Goal: Task Accomplishment & Management: Manage account settings

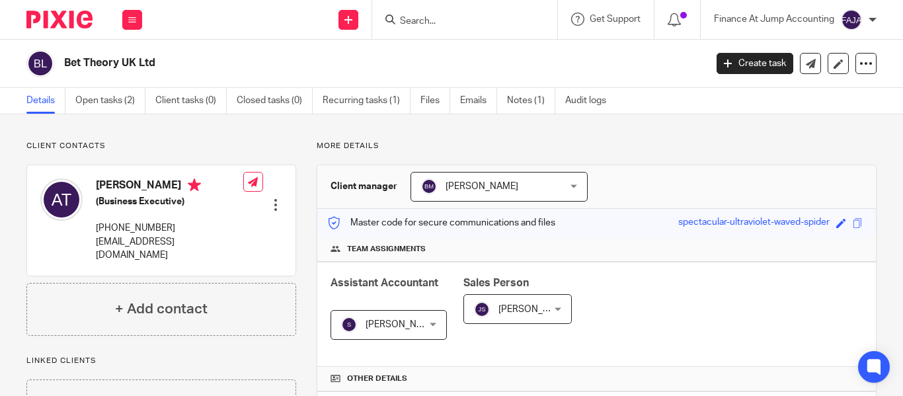
click at [432, 16] on input "Search" at bounding box center [458, 22] width 119 height 12
paste input "MD-IT Ltd"
click at [430, 21] on input "MD-IT Ltd" at bounding box center [458, 22] width 119 height 12
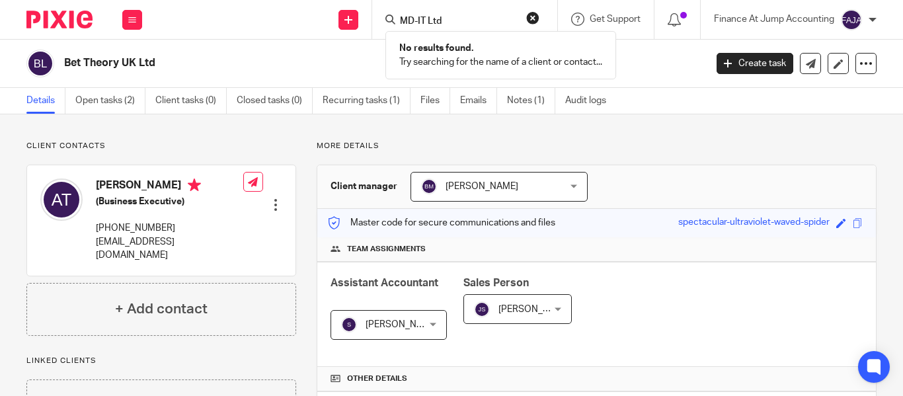
paste input "monique@morango.co.uk"
click at [442, 21] on input "monique@morango.co.uk" at bounding box center [458, 22] width 119 height 12
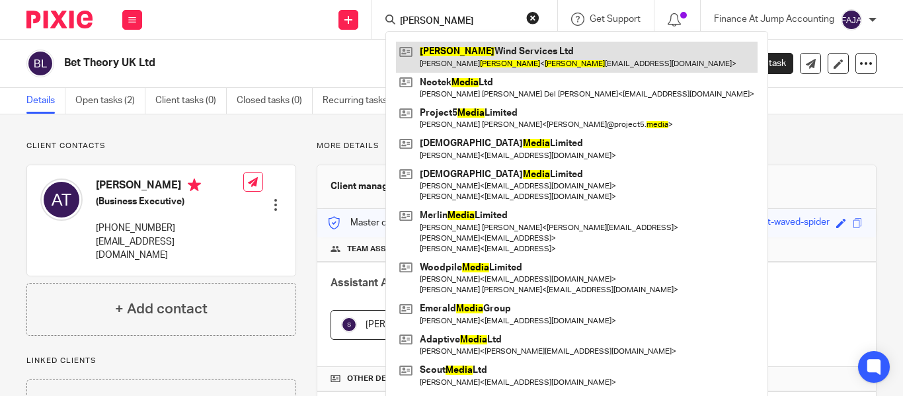
type input "mejia"
click at [501, 67] on link at bounding box center [577, 57] width 362 height 30
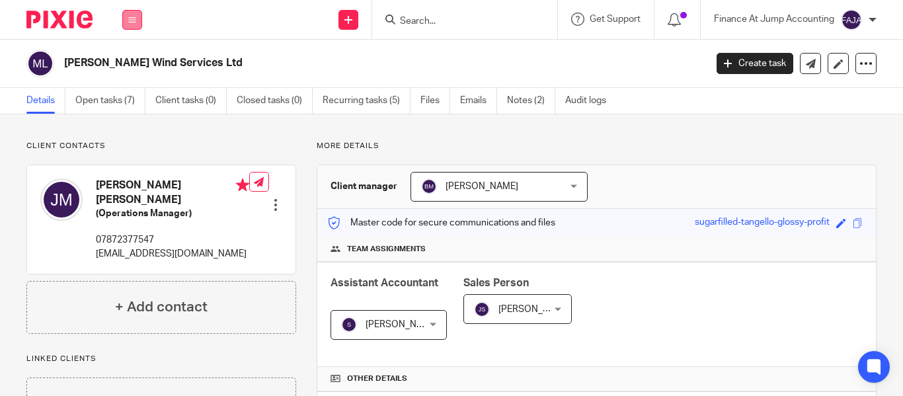
click at [128, 28] on button at bounding box center [132, 20] width 20 height 20
click at [73, 26] on img at bounding box center [59, 20] width 66 height 18
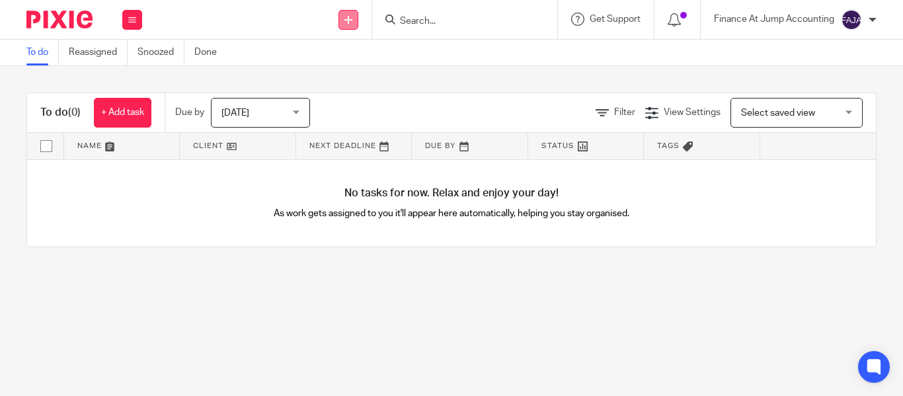
click at [353, 20] on link at bounding box center [349, 20] width 20 height 20
click at [357, 93] on link "Add client" at bounding box center [347, 100] width 81 height 19
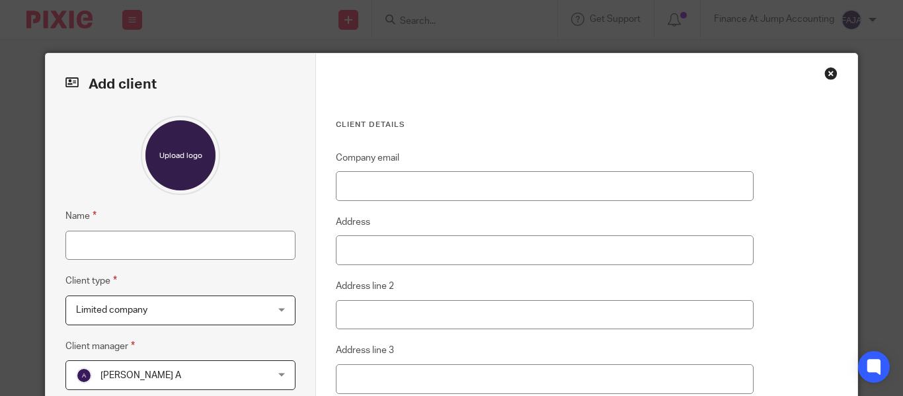
click at [827, 77] on div "Close this dialog window" at bounding box center [831, 73] width 13 height 13
click at [825, 77] on div "Close this dialog window" at bounding box center [831, 73] width 13 height 13
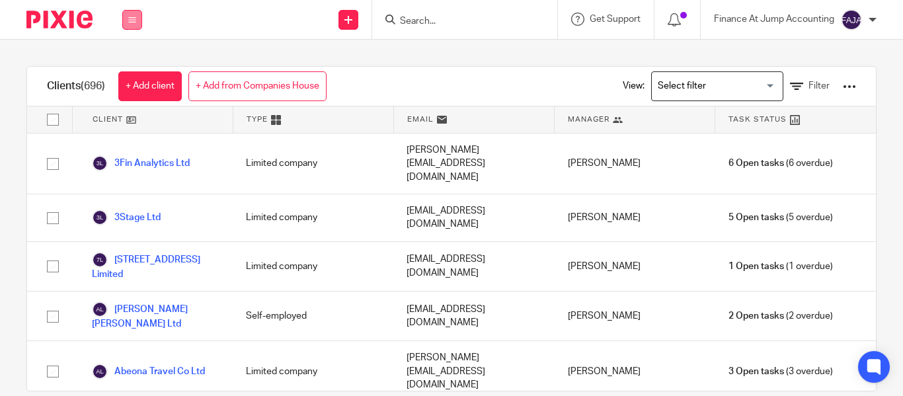
click at [132, 20] on icon at bounding box center [132, 20] width 8 height 8
click at [251, 87] on link "+ Add from Companies House" at bounding box center [257, 86] width 138 height 30
click at [0, 0] on div "Add client from Companies House" at bounding box center [0, 0] width 0 height 0
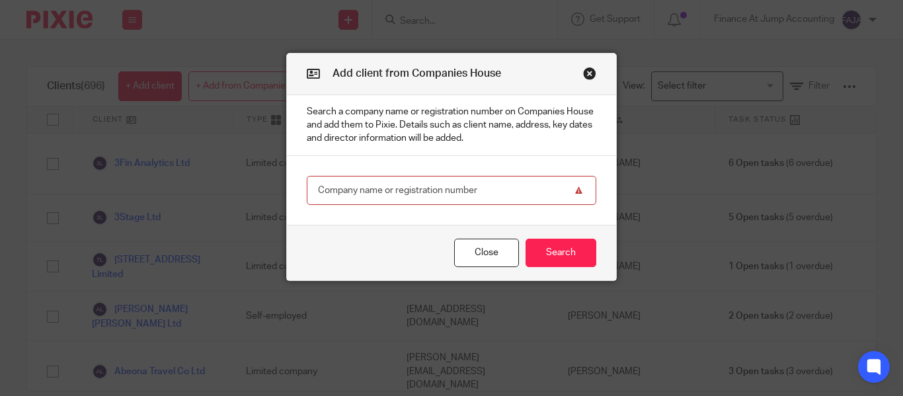
click at [473, 182] on input "text" at bounding box center [452, 191] width 290 height 30
type input "MD-IT Limited"
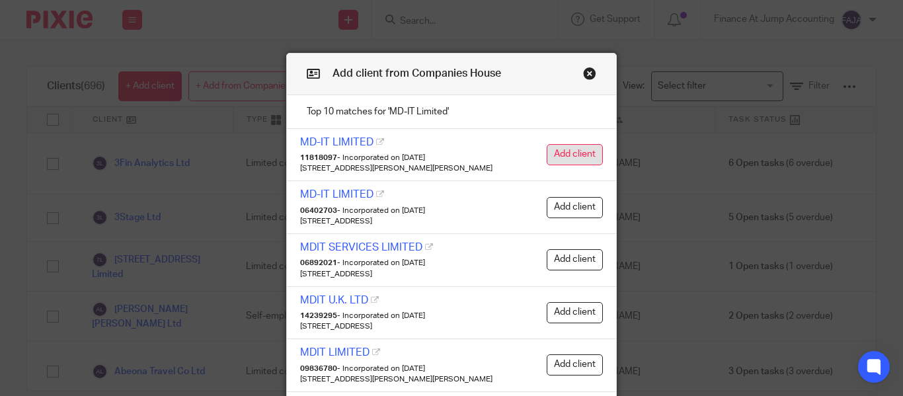
click at [570, 147] on button "Add client" at bounding box center [575, 154] width 56 height 21
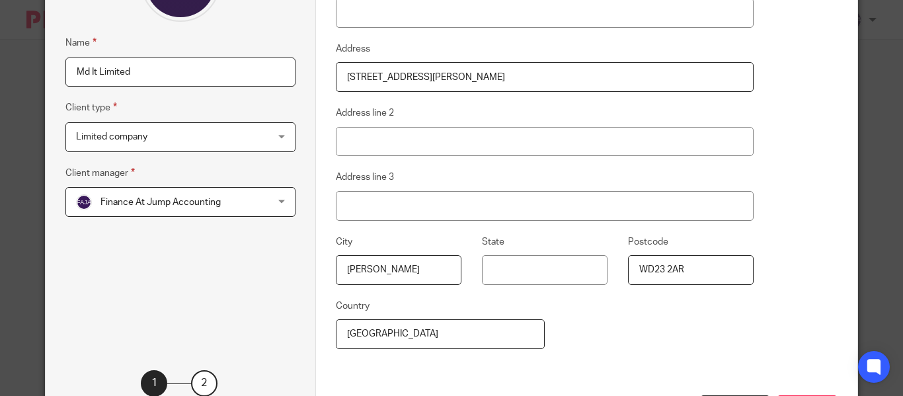
scroll to position [174, 0]
click at [200, 203] on span "Finance At Jump Accounting" at bounding box center [161, 201] width 120 height 9
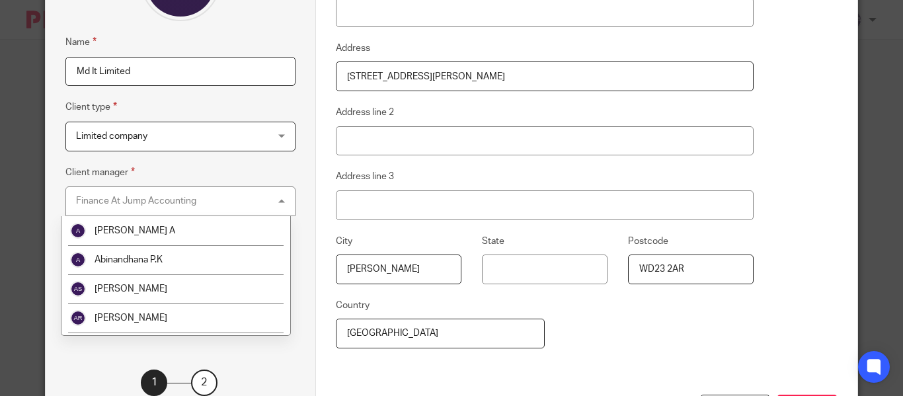
click at [151, 207] on div "Finance At Jump Accounting Finance At Jump Accounting" at bounding box center [180, 201] width 230 height 30
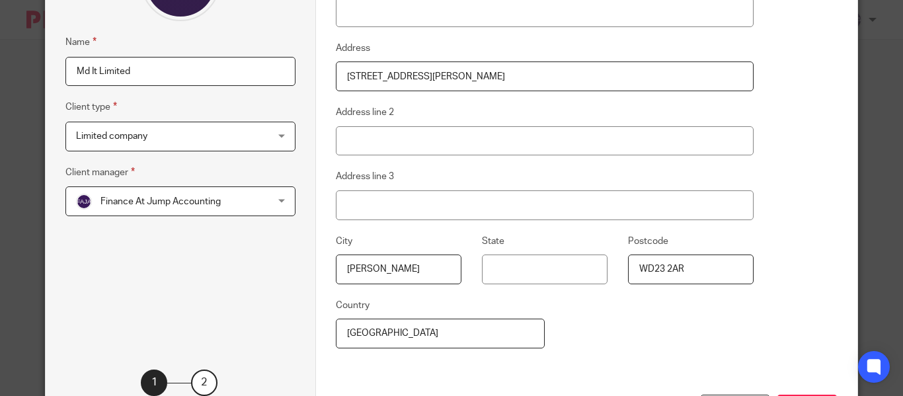
click at [182, 198] on span "Finance At Jump Accounting" at bounding box center [161, 201] width 120 height 9
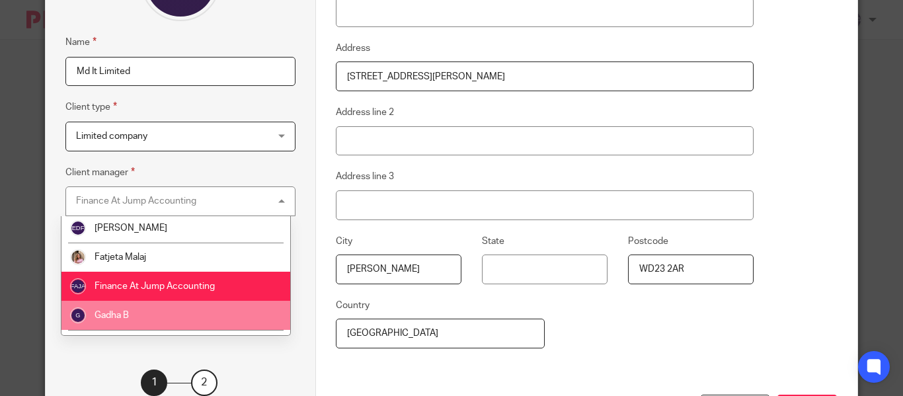
scroll to position [495, 0]
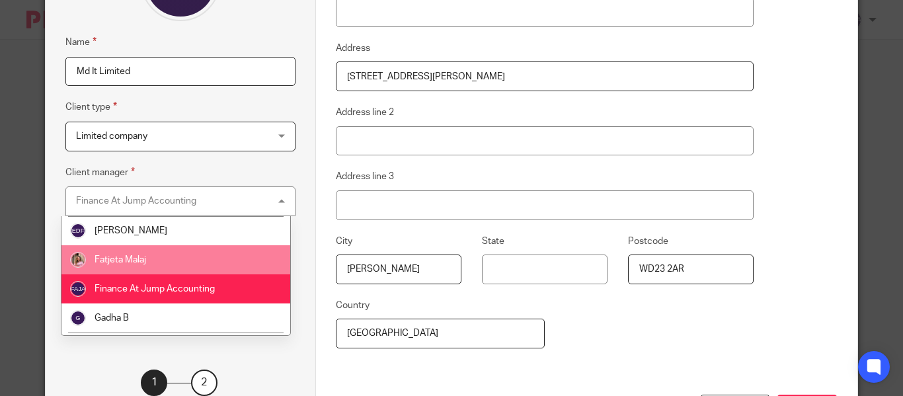
click at [160, 264] on li "Fatjeta Malaj" at bounding box center [175, 259] width 229 height 29
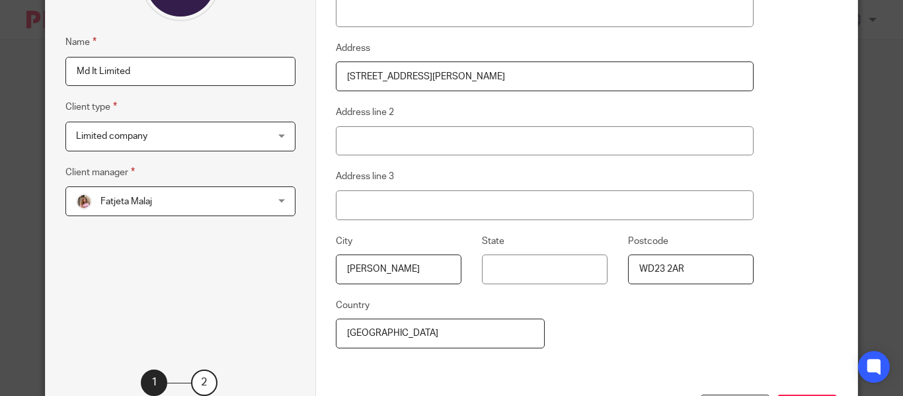
click at [87, 68] on input "Md It Limited" at bounding box center [180, 72] width 230 height 30
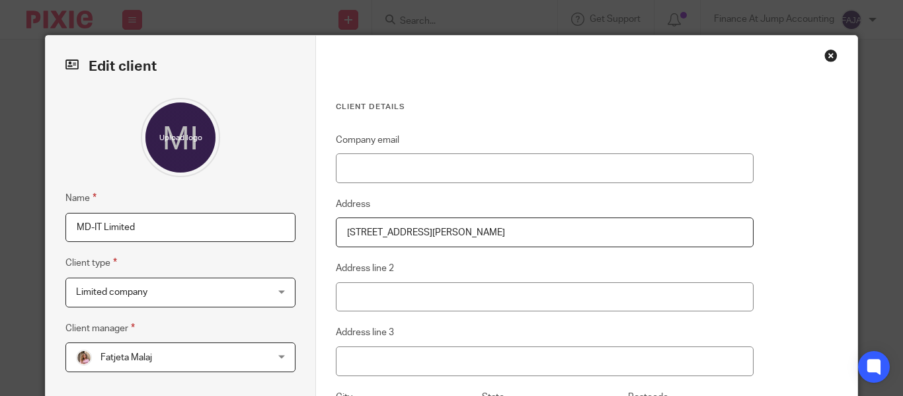
scroll to position [274, 0]
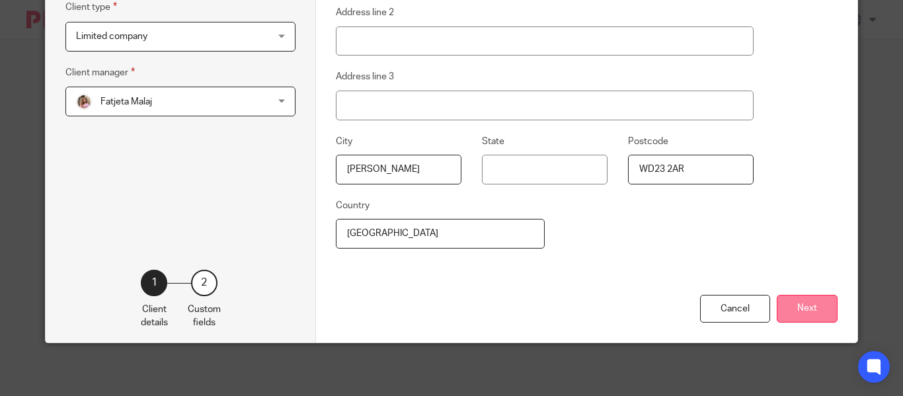
type input "MD-IT Limited"
click at [777, 302] on button "Next" at bounding box center [807, 309] width 61 height 28
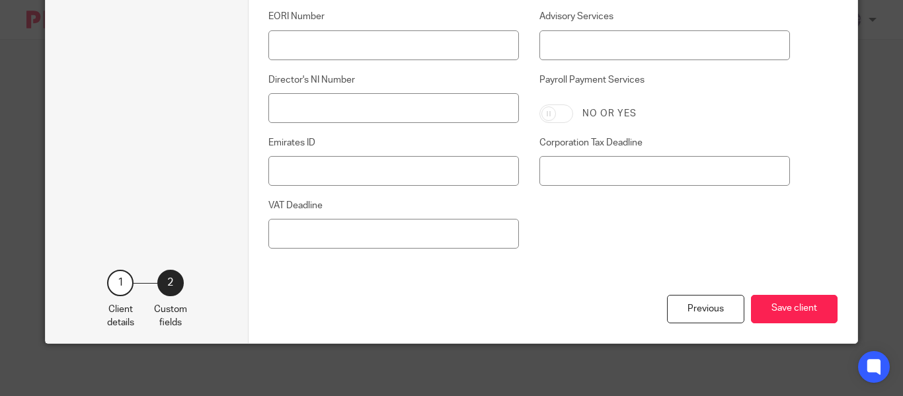
scroll to position [858, 0]
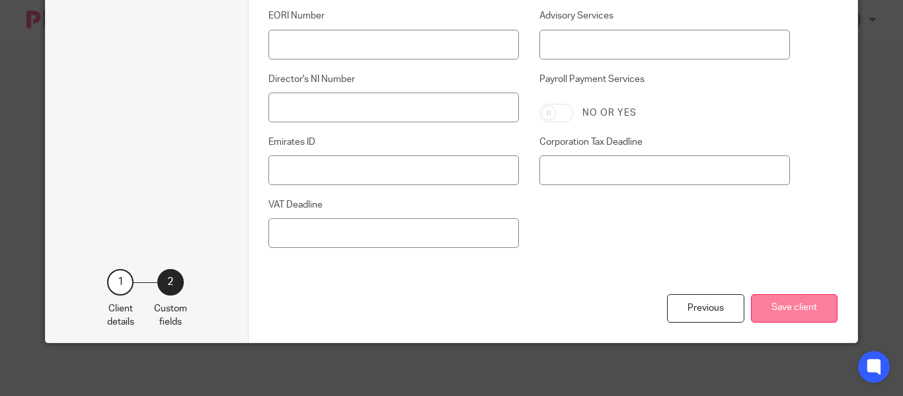
click at [770, 314] on button "Save client" at bounding box center [794, 308] width 87 height 28
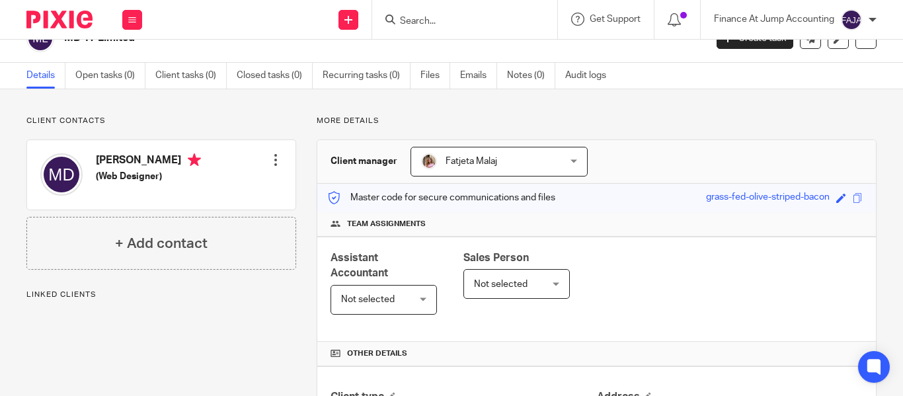
scroll to position [50, 0]
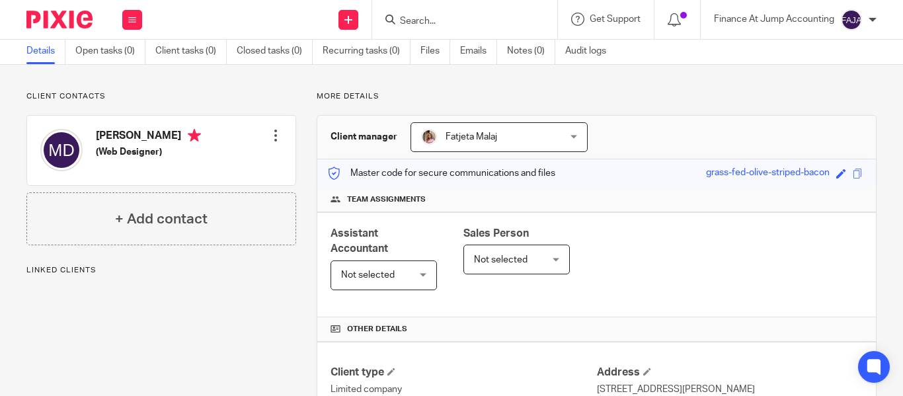
click at [281, 134] on div "Monique Martins Duarte (Web Designer) Edit contact Create client from contact E…" at bounding box center [161, 150] width 268 height 69
click at [274, 133] on div at bounding box center [275, 135] width 13 height 13
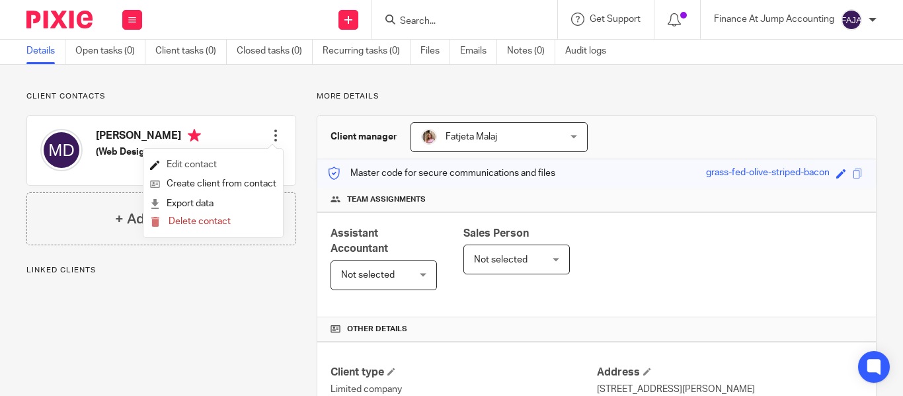
click at [257, 165] on link "Edit contact" at bounding box center [213, 164] width 126 height 19
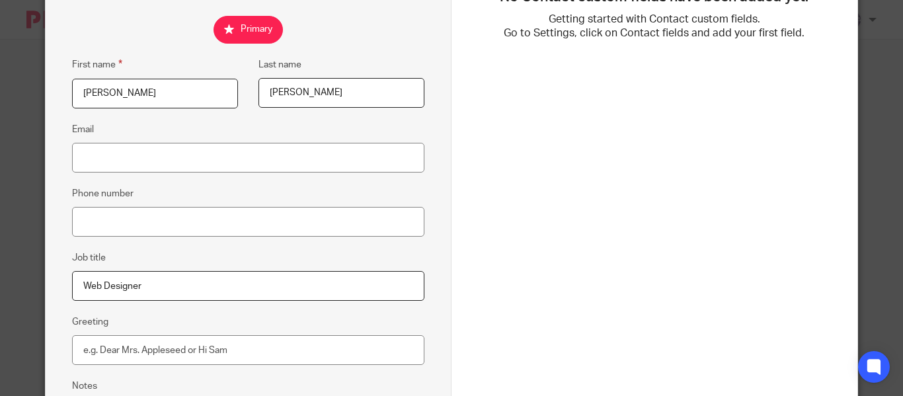
scroll to position [207, 0]
click at [124, 155] on input "Email" at bounding box center [248, 158] width 352 height 30
paste input "[PERSON_NAME][EMAIL_ADDRESS][DOMAIN_NAME]"
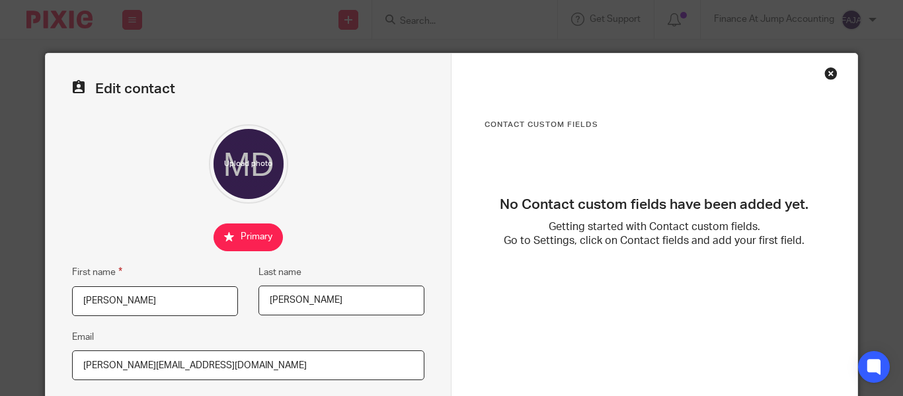
scroll to position [353, 0]
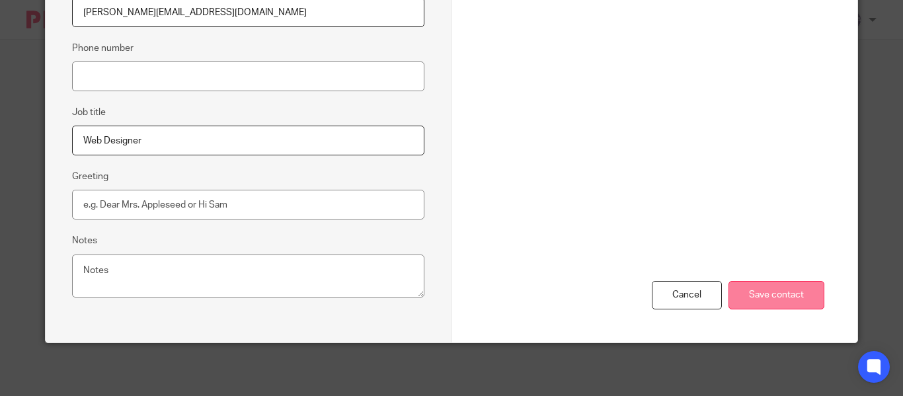
type input "[PERSON_NAME][EMAIL_ADDRESS][DOMAIN_NAME]"
click at [786, 298] on input "Save contact" at bounding box center [777, 295] width 96 height 28
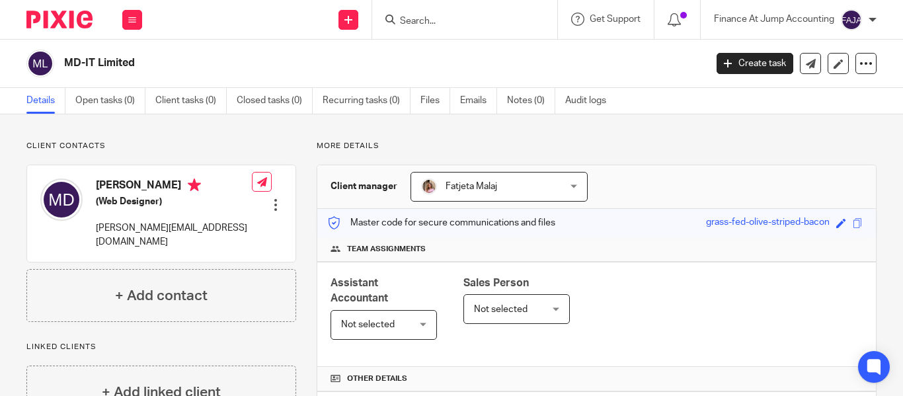
drag, startPoint x: 100, startPoint y: 182, endPoint x: 138, endPoint y: 186, distance: 38.5
click at [138, 186] on h4 "[PERSON_NAME]" at bounding box center [174, 187] width 156 height 17
copy h4 "[PERSON_NAME]"
drag, startPoint x: 184, startPoint y: 181, endPoint x: 215, endPoint y: 181, distance: 31.1
click at [215, 181] on h4 "[PERSON_NAME]" at bounding box center [174, 187] width 156 height 17
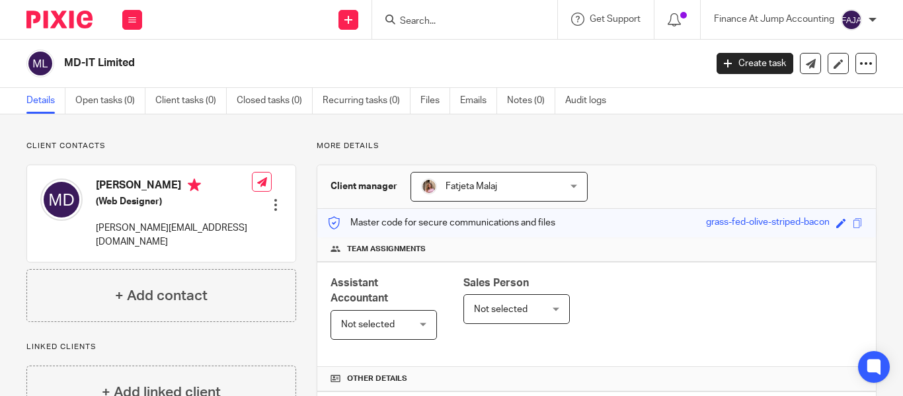
copy h4 "[PERSON_NAME]"
click at [432, 19] on input "Search" at bounding box center [458, 22] width 119 height 12
